Goal: Use online tool/utility: Use online tool/utility

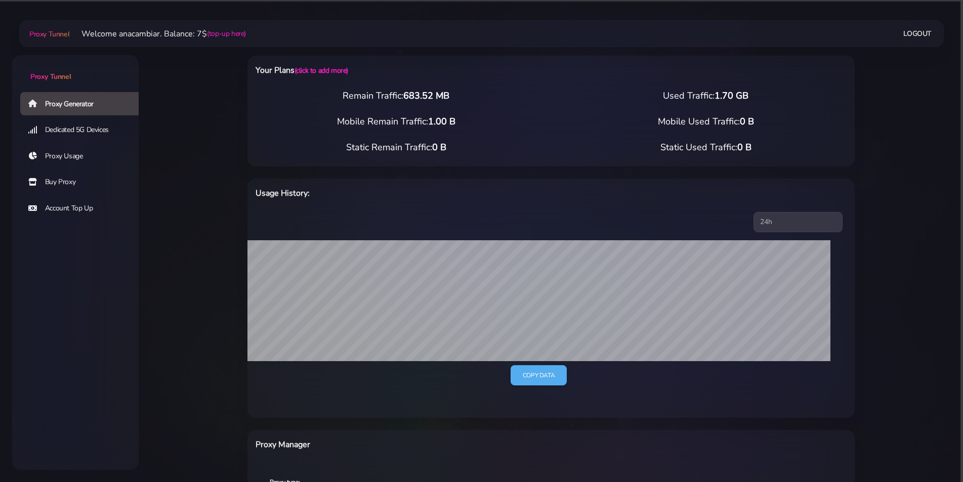
scroll to position [272, 0]
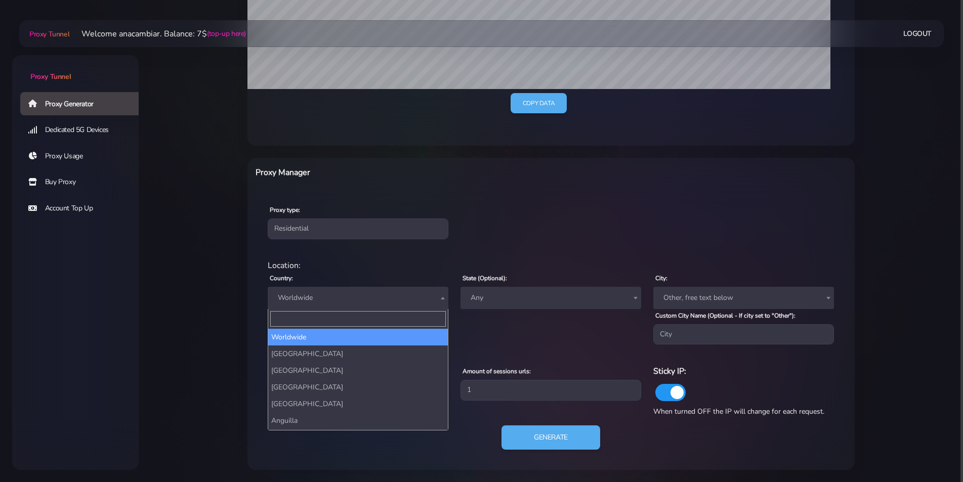
click at [285, 303] on span "Worldwide" at bounding box center [358, 298] width 168 height 14
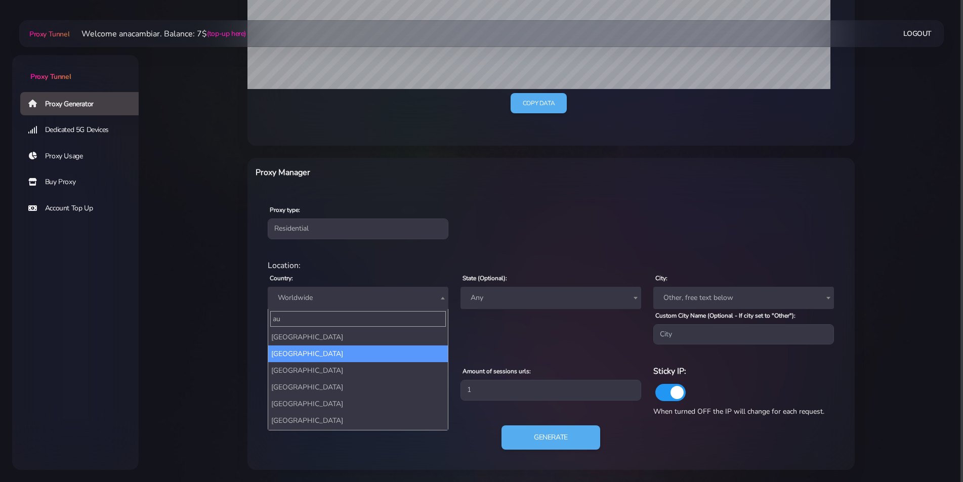
type input "au"
select select "AU"
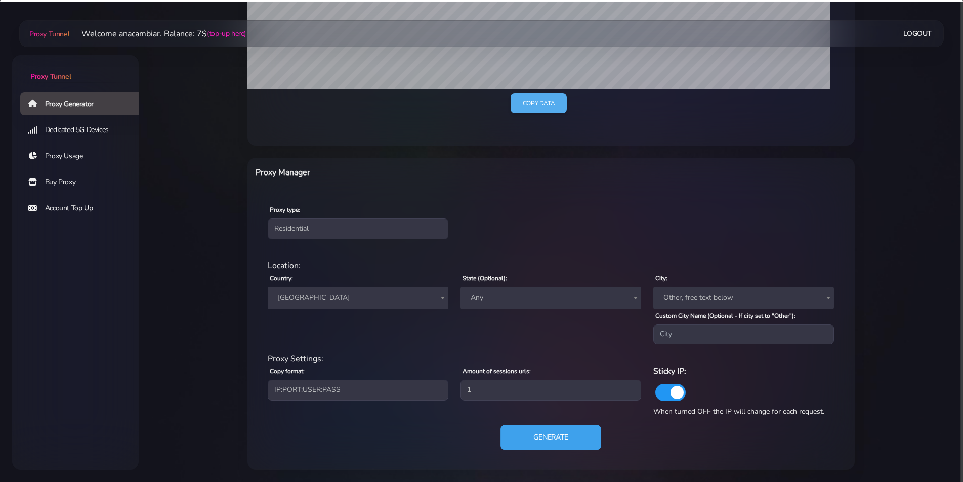
click at [561, 439] on button "Generate" at bounding box center [550, 437] width 101 height 25
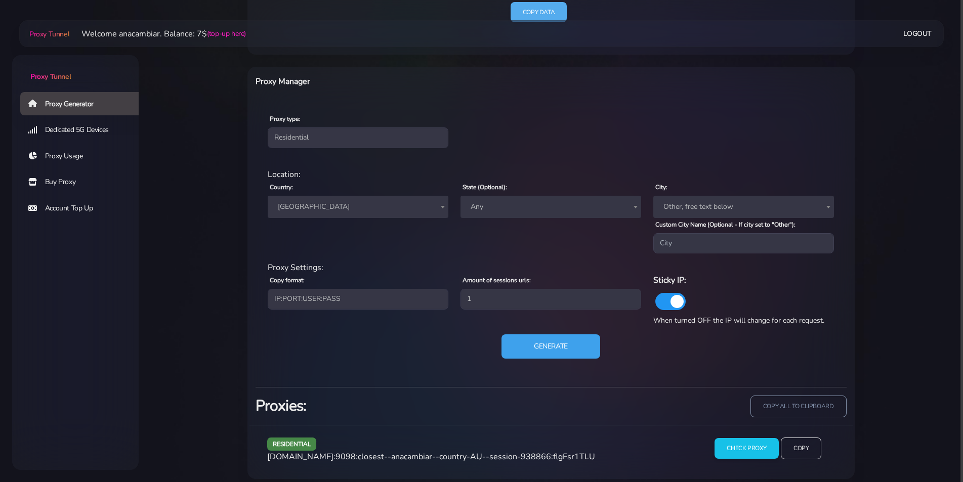
scroll to position [372, 0]
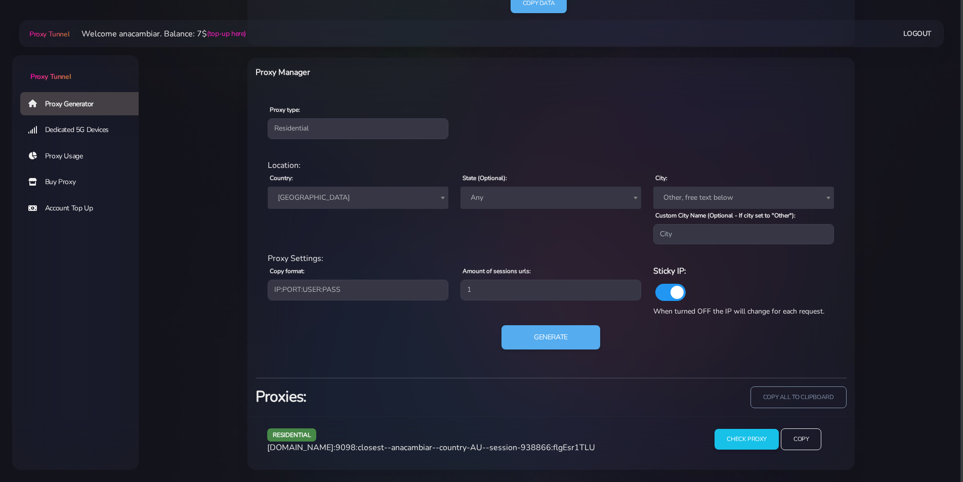
click at [872, 305] on div "Your Plans (click to add more) Remain Traffic: 683.52 MB Used Traffic: 1.70 GB …" at bounding box center [551, 66] width 644 height 807
click at [722, 436] on input "Check Proxy" at bounding box center [746, 439] width 65 height 21
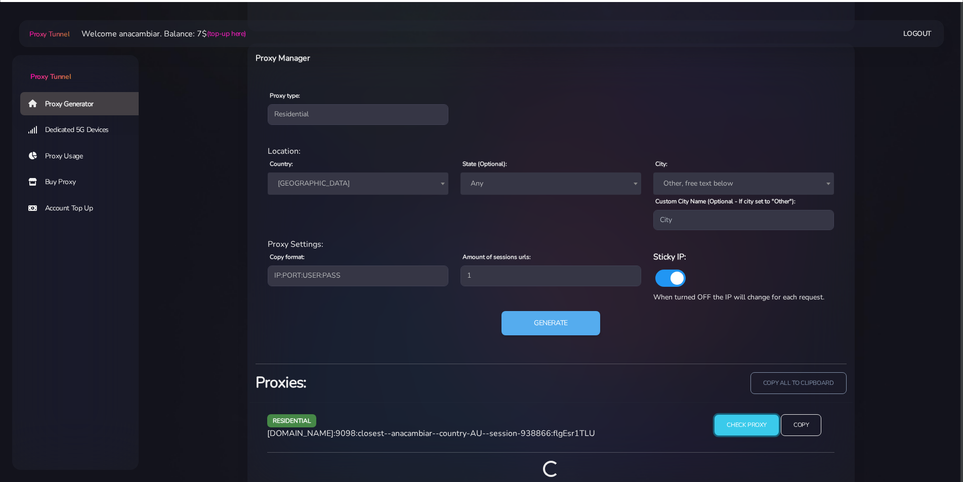
scroll to position [406, 0]
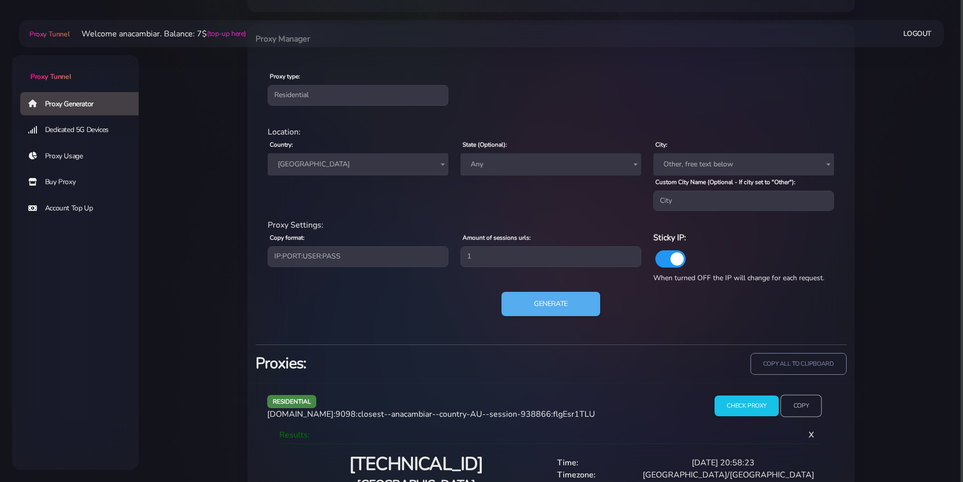
click at [802, 406] on input "Copy" at bounding box center [800, 406] width 41 height 22
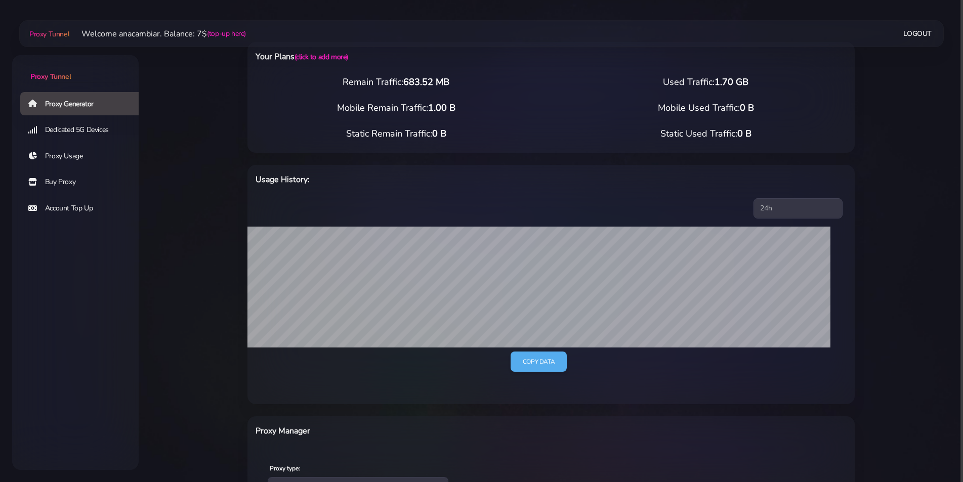
scroll to position [0, 0]
